Goal: Task Accomplishment & Management: Use online tool/utility

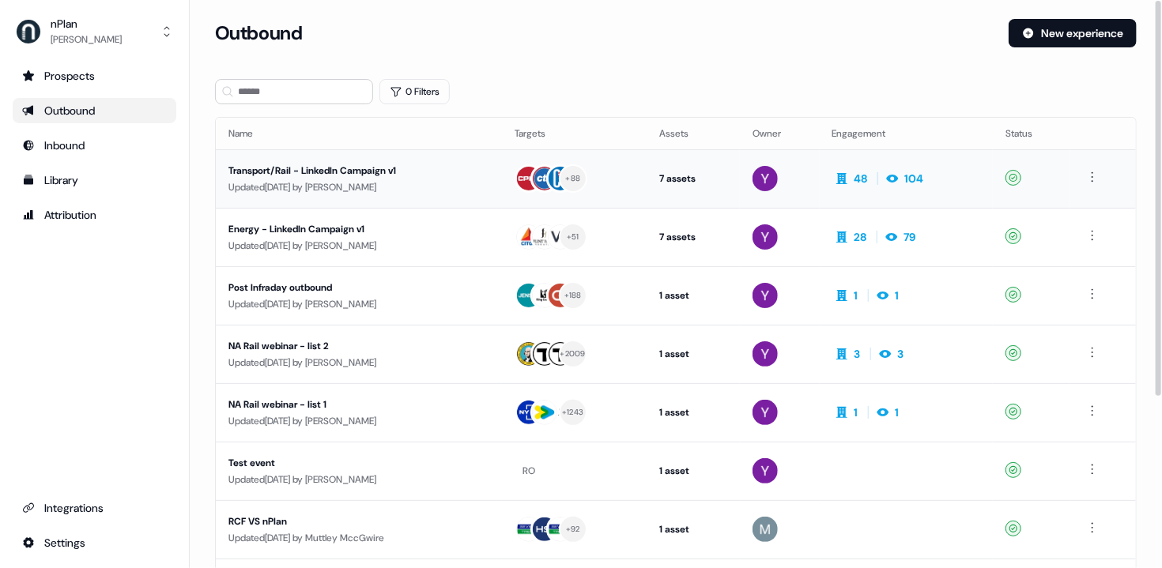
click at [451, 171] on div "Transport/Rail - LinkedIn Campaign v1" at bounding box center [358, 171] width 261 height 16
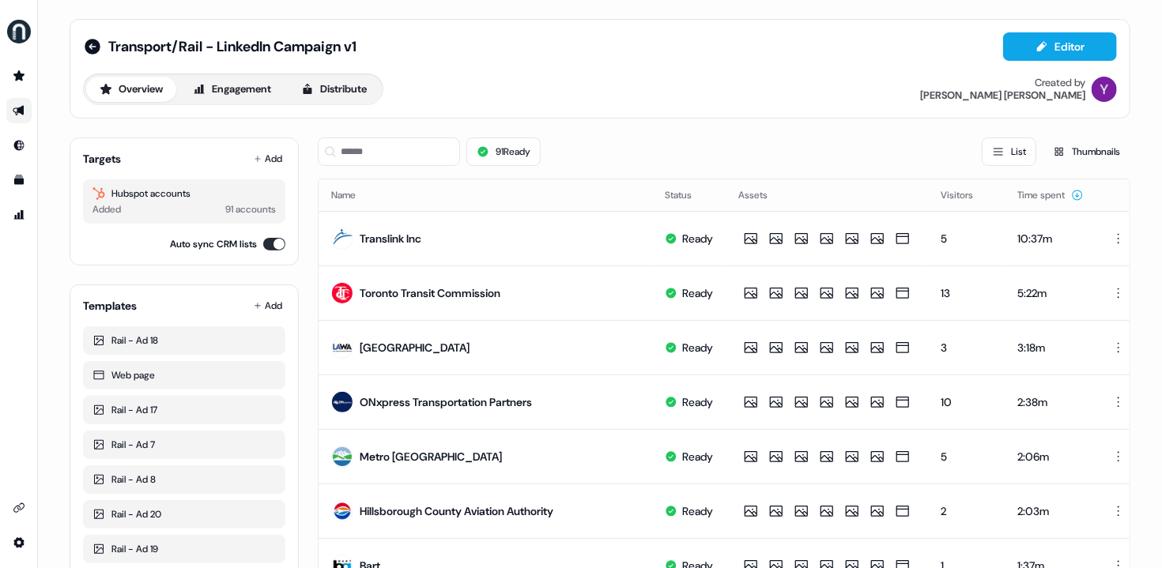
click at [639, 93] on div "Overview Engagement Distribute Created by [PERSON_NAME]" at bounding box center [600, 90] width 1034 height 32
click at [1030, 51] on button "Editor" at bounding box center [1060, 46] width 114 height 28
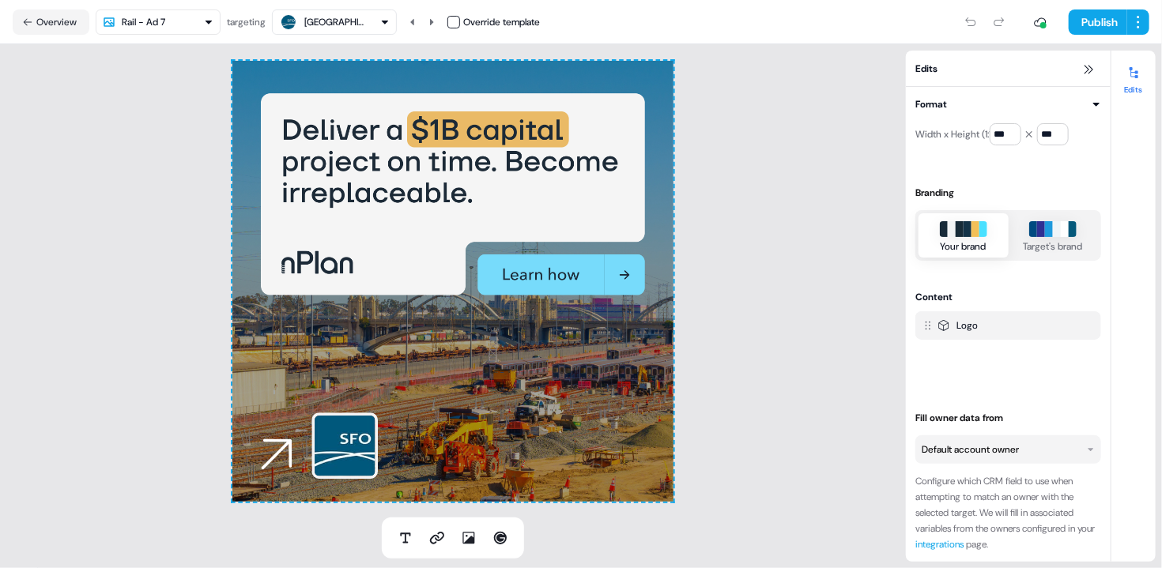
click at [438, 406] on div "To pick up a draggable item, press the space bar. While dragging, use the arrow…" at bounding box center [452, 281] width 441 height 441
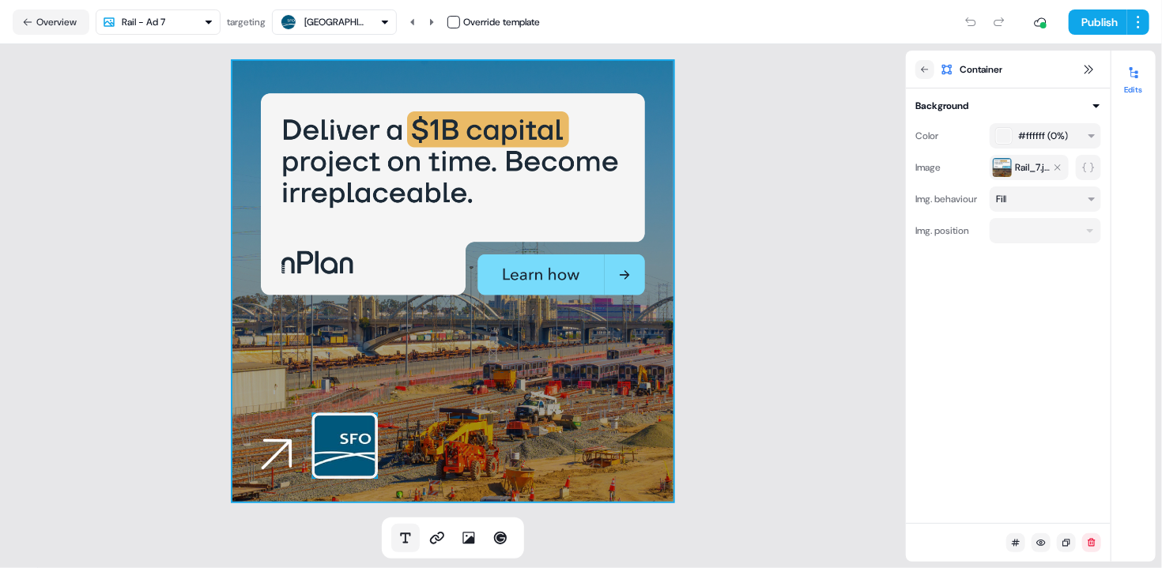
click at [398, 531] on icon at bounding box center [406, 539] width 16 height 16
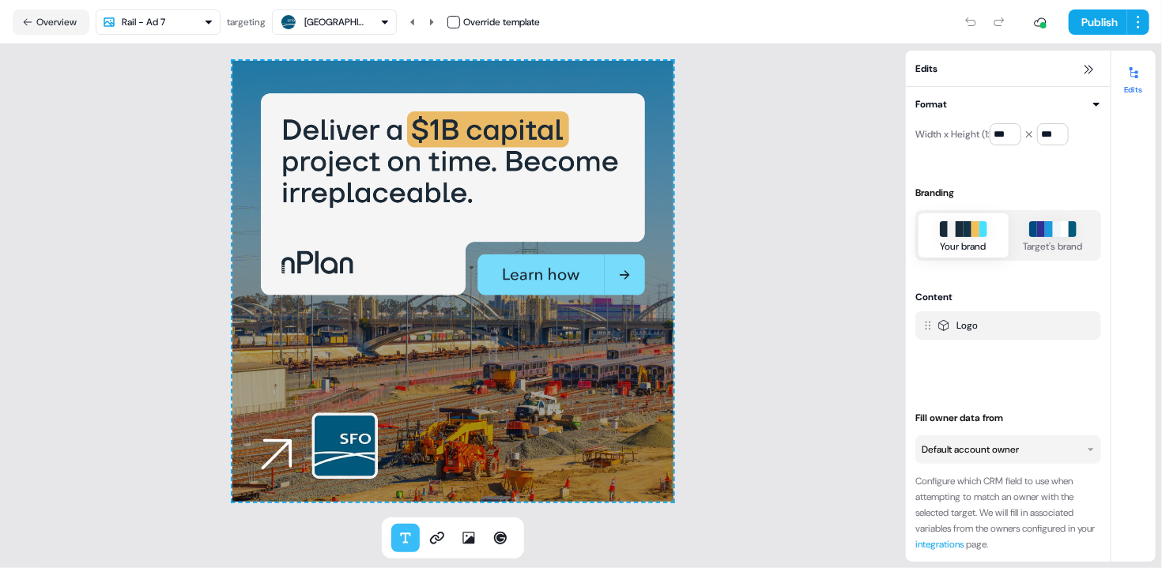
drag, startPoint x: 421, startPoint y: 403, endPoint x: 611, endPoint y: 447, distance: 195.6
click at [611, 447] on div at bounding box center [452, 281] width 441 height 441
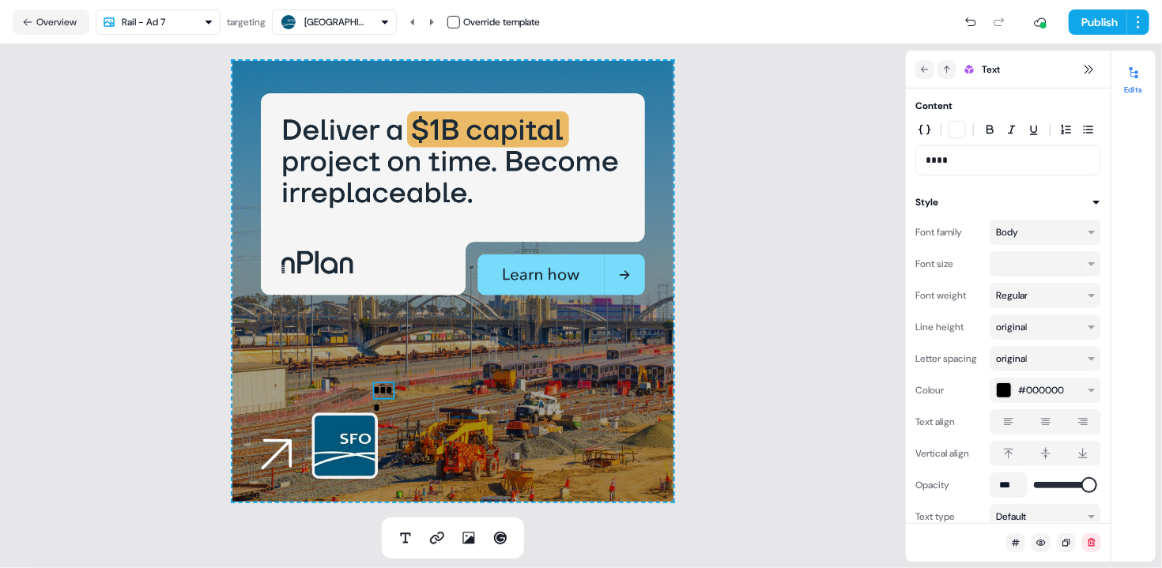
click at [384, 392] on p "****" at bounding box center [384, 390] width 22 height 17
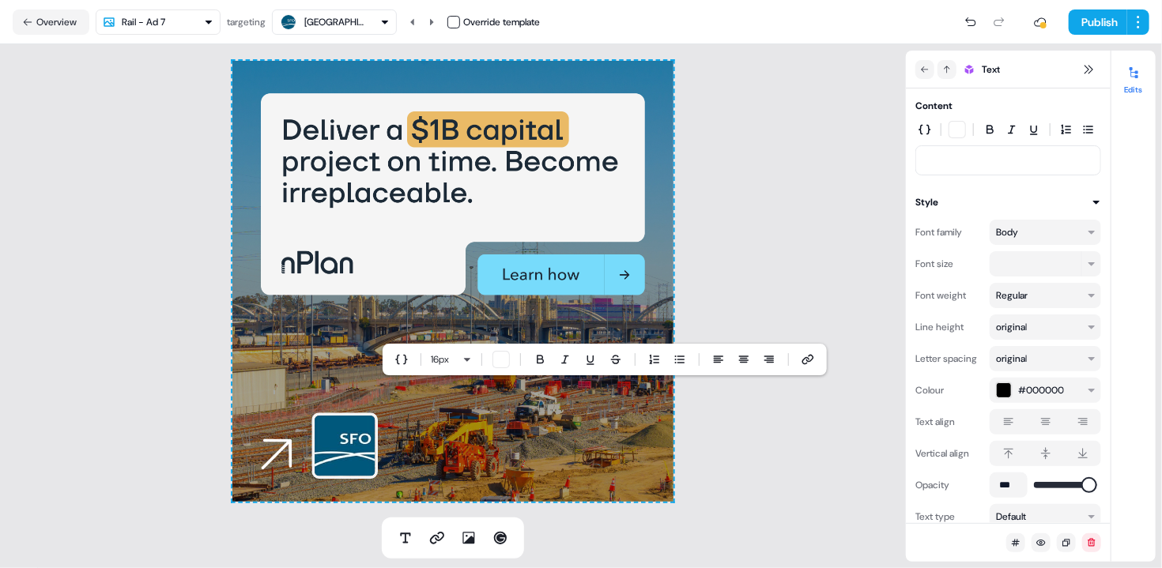
click at [85, 317] on div "To pick up a draggable item, press the space bar. While dragging, use the arrow…" at bounding box center [453, 281] width 906 height 474
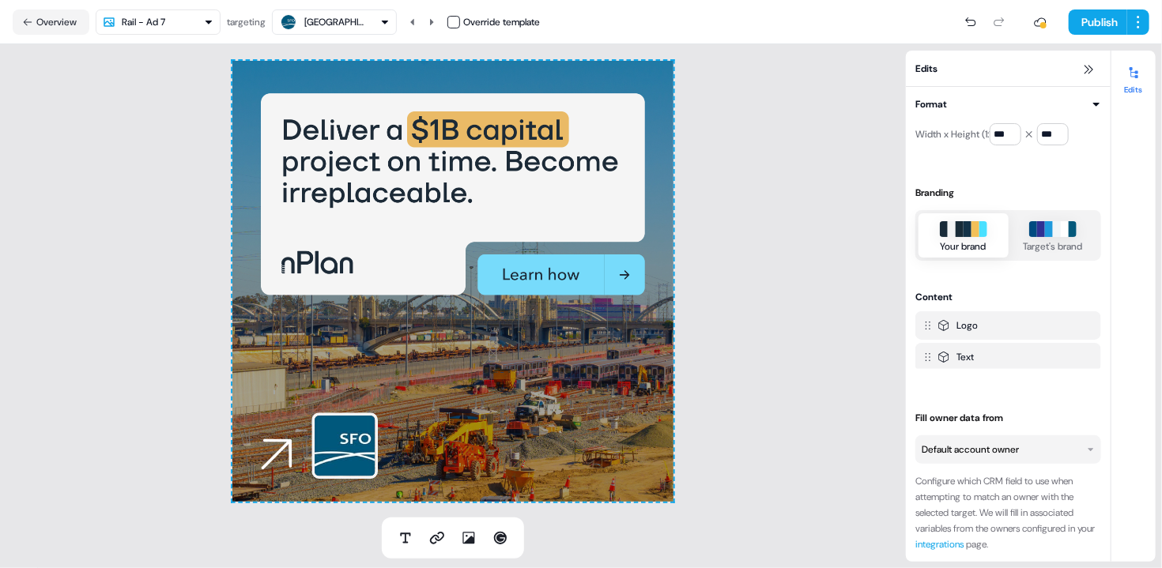
click at [790, 168] on div "To pick up a draggable item, press the space bar. While dragging, use the arrow…" at bounding box center [453, 281] width 906 height 474
